Goal: Use online tool/utility: Utilize a website feature to perform a specific function

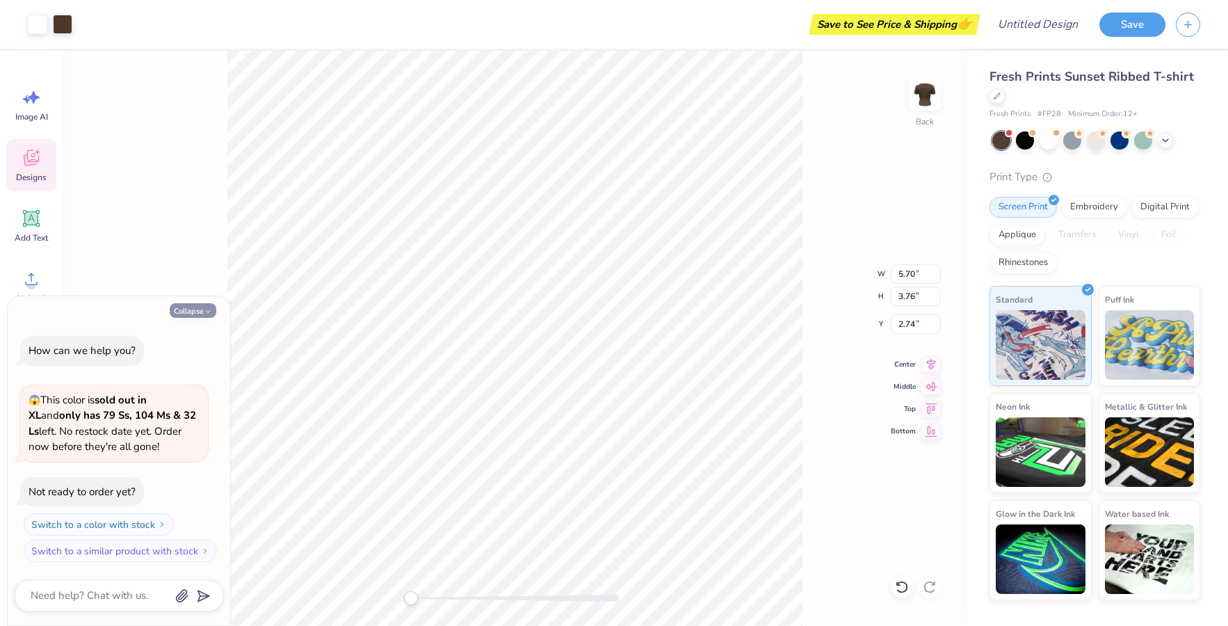
click at [207, 311] on icon "button" at bounding box center [208, 311] width 8 height 8
type textarea "x"
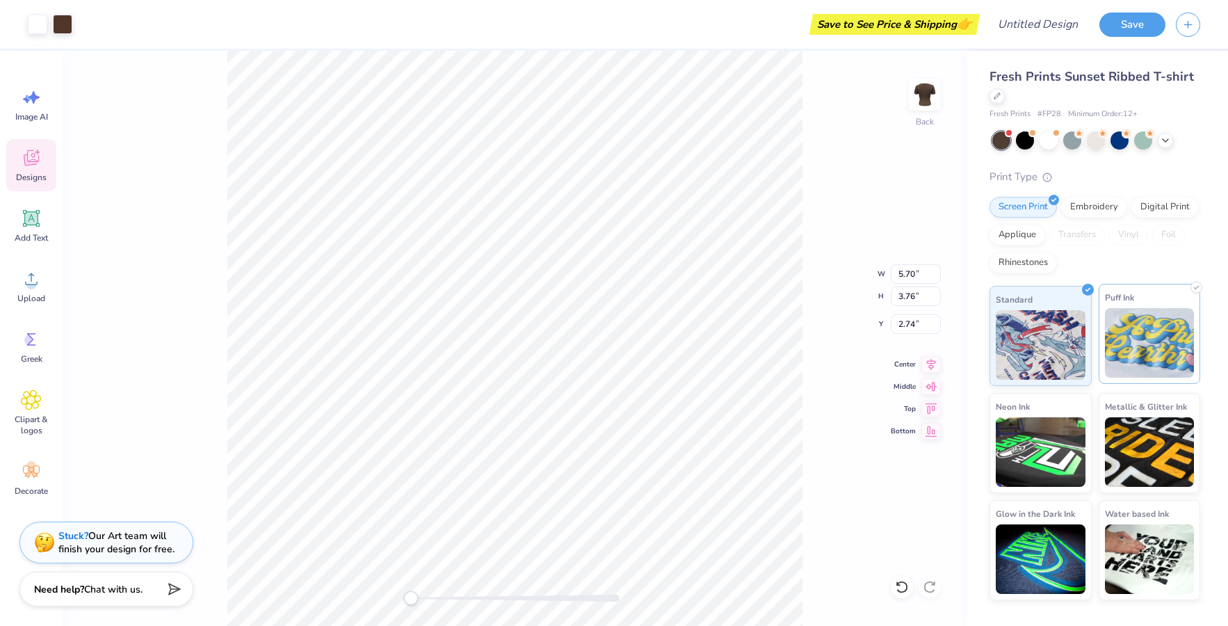
click at [1147, 339] on img at bounding box center [1150, 343] width 90 height 70
type input "3.27"
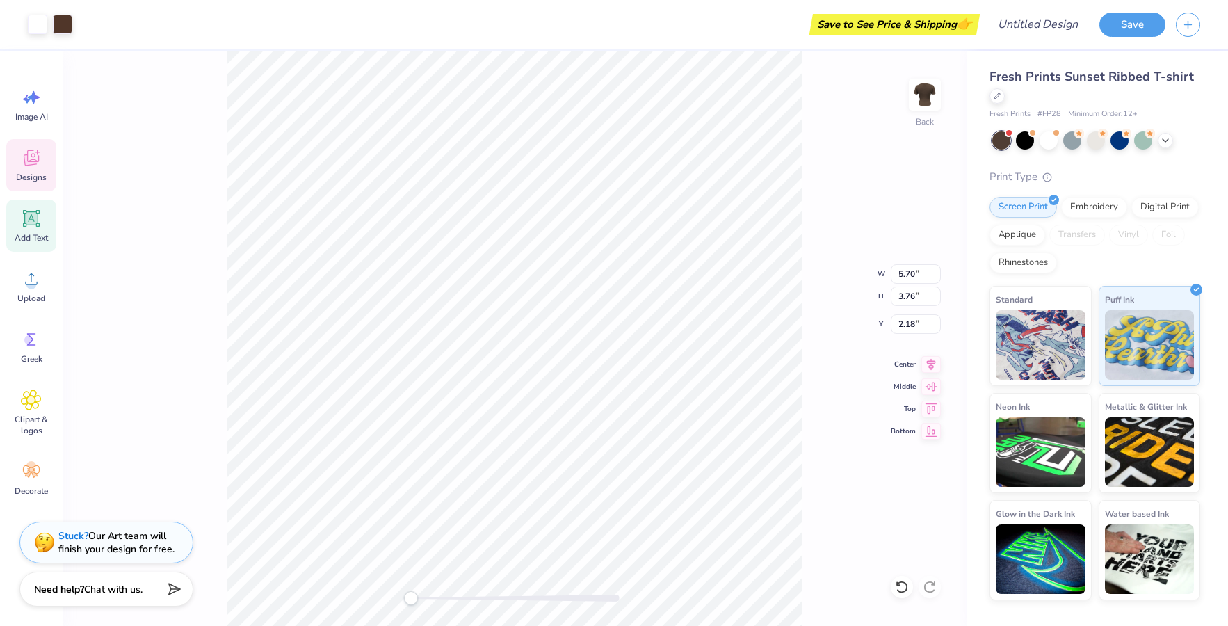
click at [7, 218] on div "Add Text" at bounding box center [31, 225] width 50 height 52
type input "3.98"
type input "1.15"
type input "8.17"
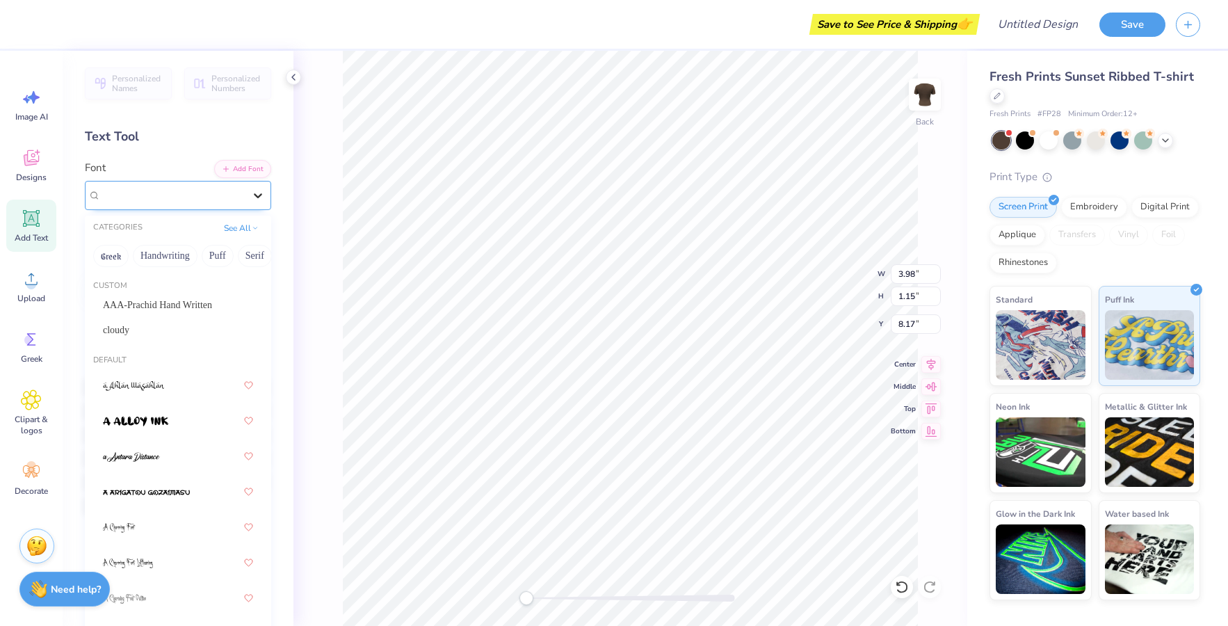
click at [251, 200] on icon at bounding box center [258, 195] width 14 height 14
type input "5.70"
type input "3.76"
type input "2.18"
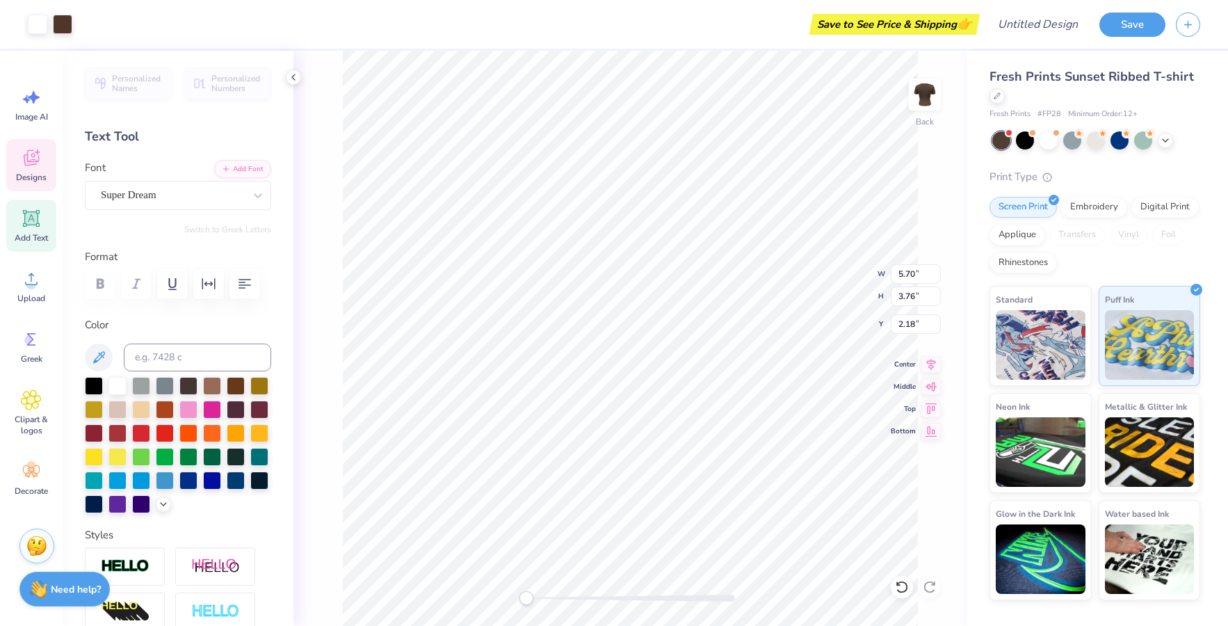
type input "3.98"
type input "1.15"
type input "6.90"
type input "5.70"
type input "3.76"
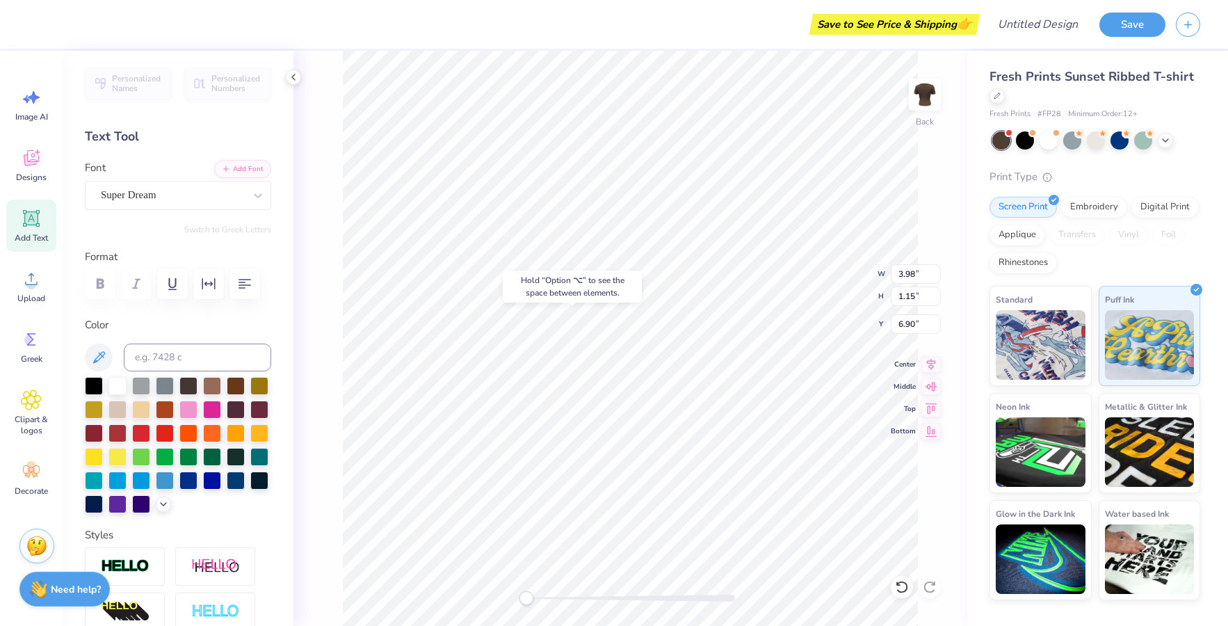
type input "2.17"
click at [52, 119] on div "Image AI" at bounding box center [31, 105] width 50 height 52
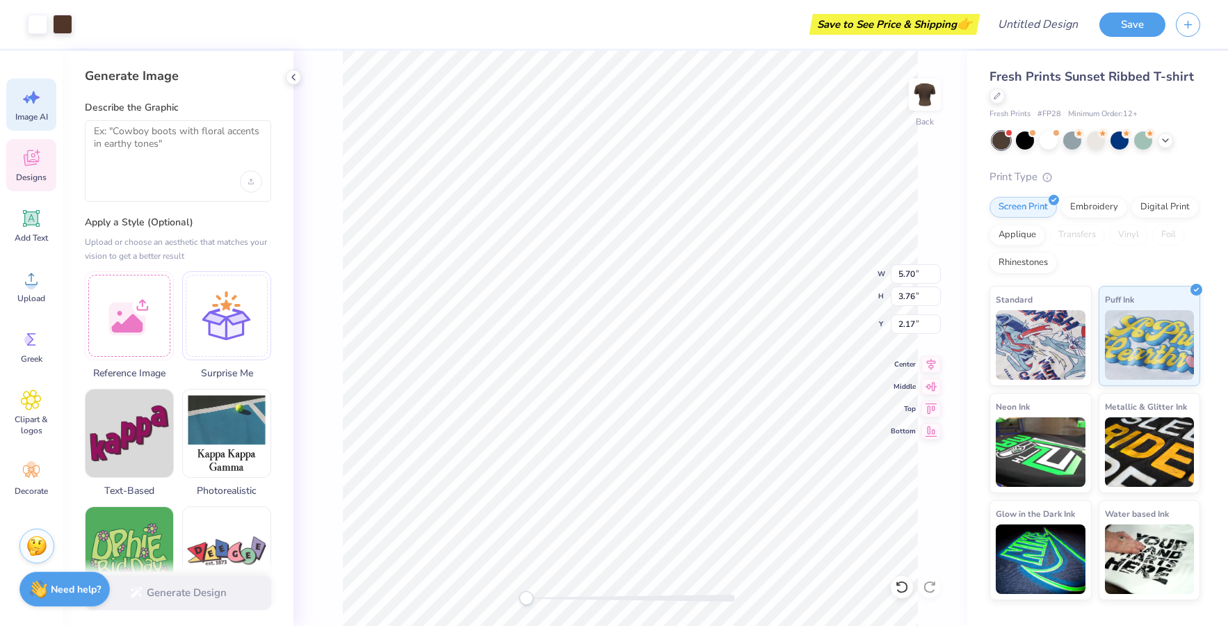
click at [199, 160] on div at bounding box center [178, 160] width 186 height 81
click at [181, 137] on textarea at bounding box center [178, 142] width 168 height 35
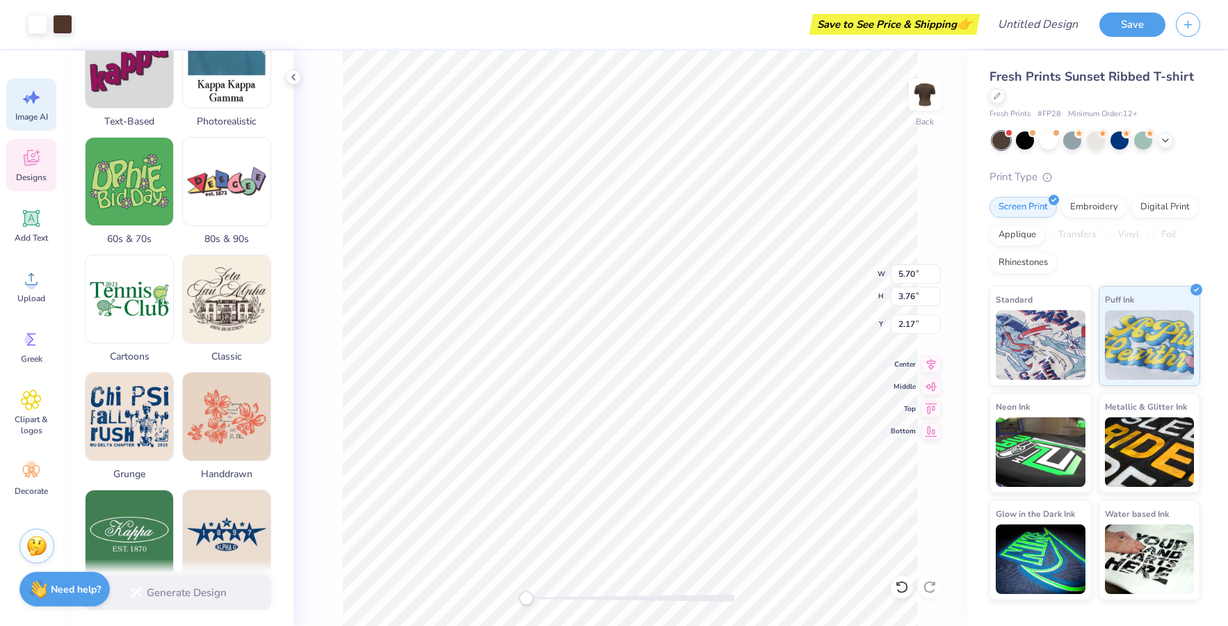
scroll to position [483, 0]
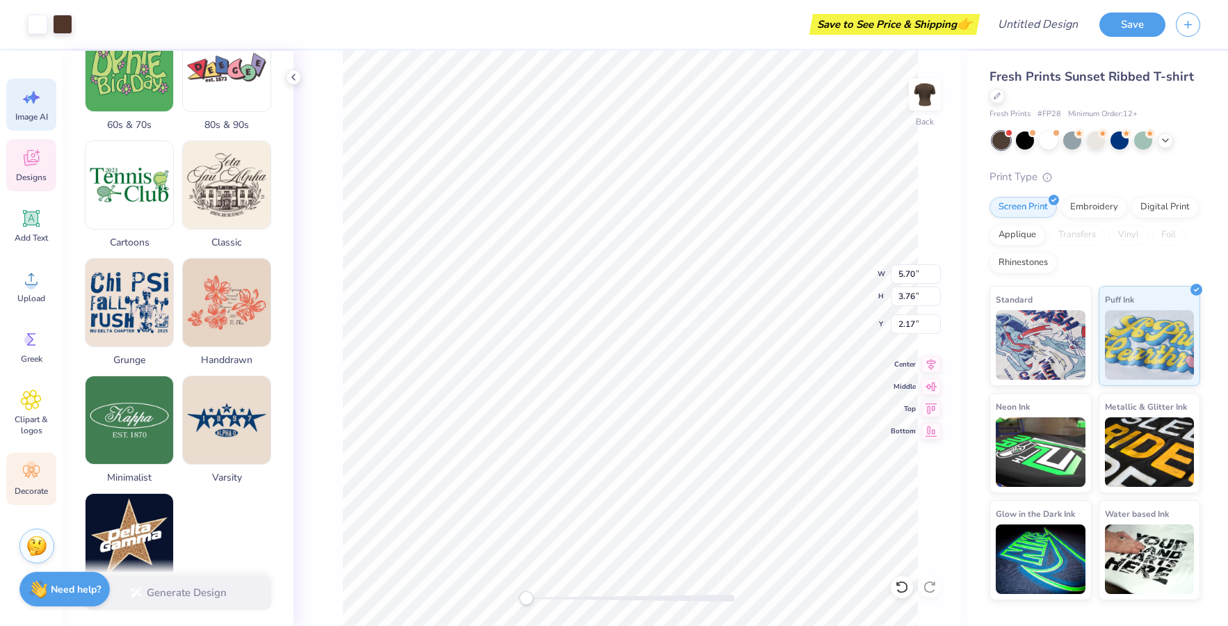
click at [42, 466] on div "Decorate" at bounding box center [31, 479] width 50 height 52
